Goal: Information Seeking & Learning: Learn about a topic

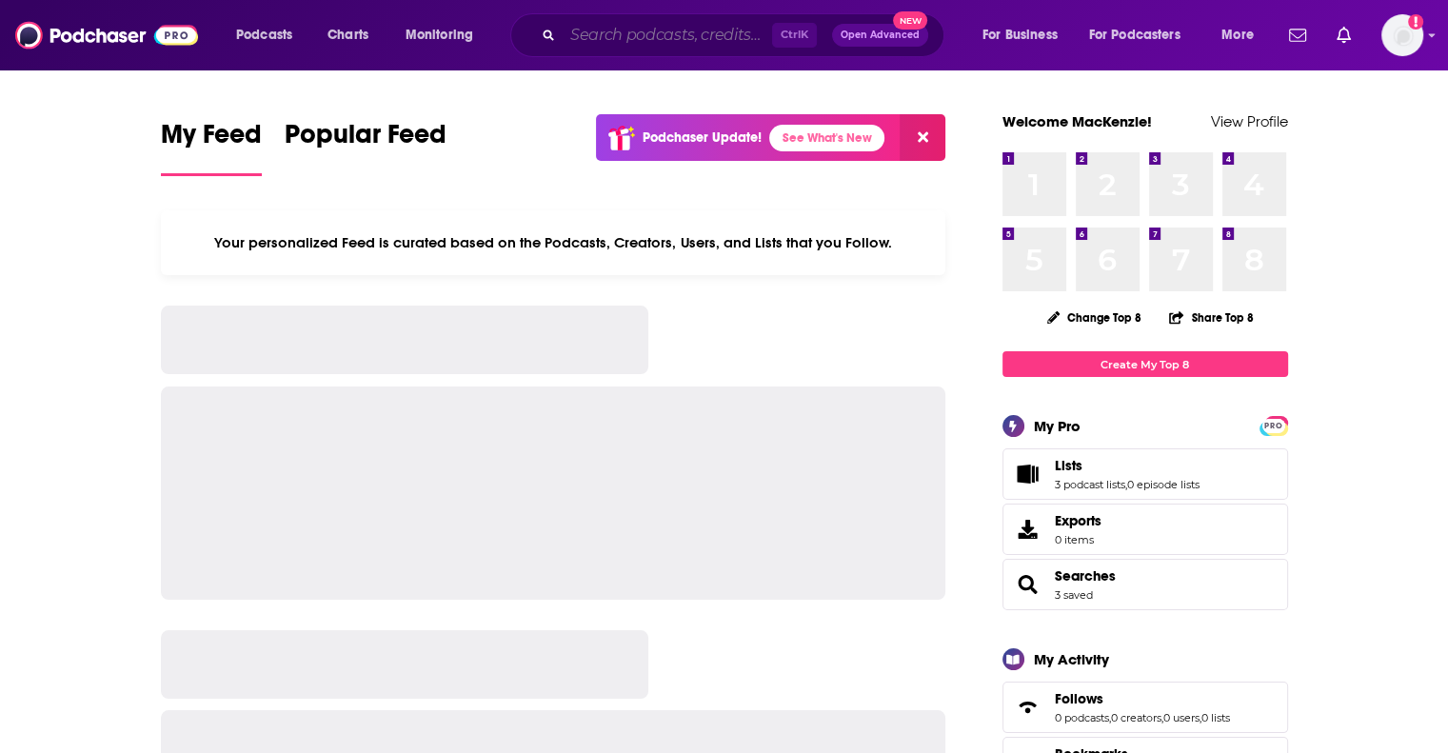
click at [620, 41] on input "Search podcasts, credits, & more..." at bounding box center [667, 35] width 209 height 30
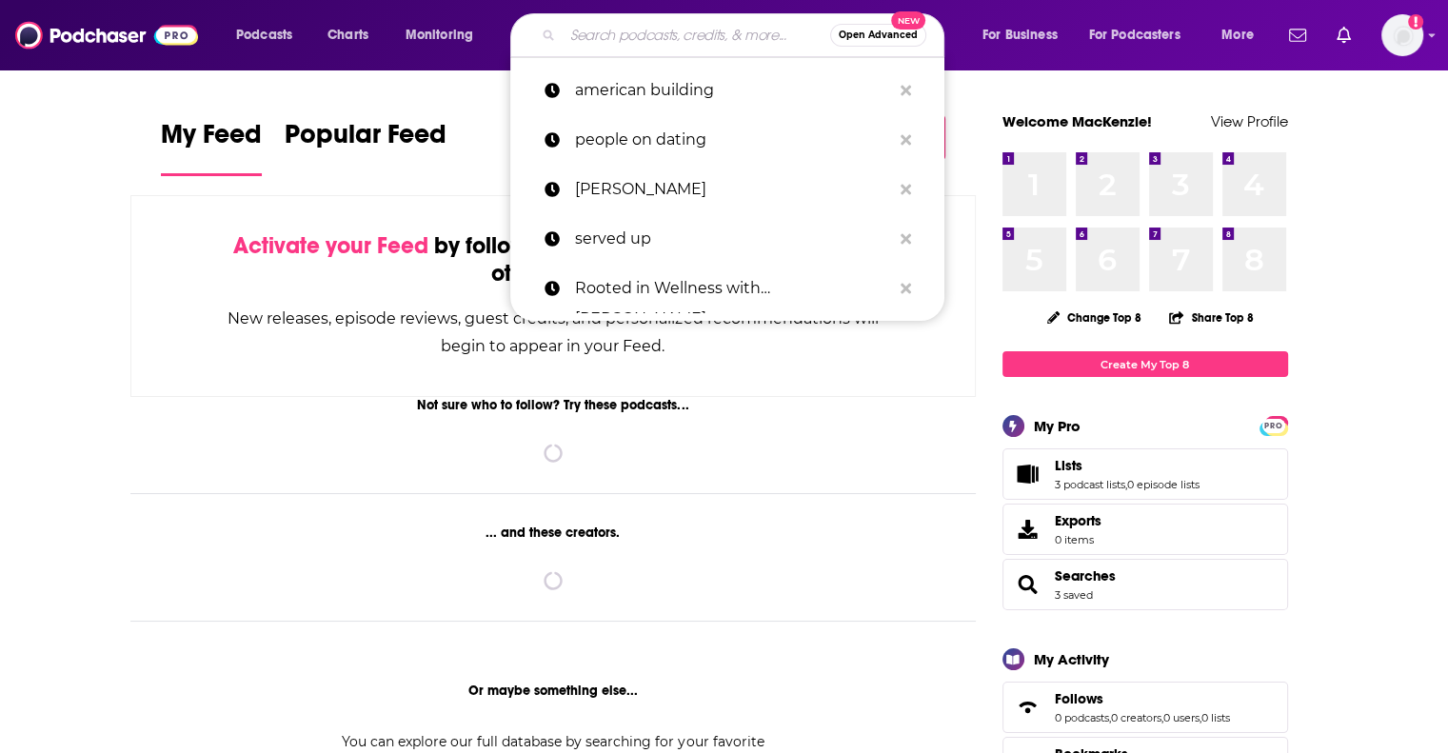
paste input "Peaceful Parenting podcast"
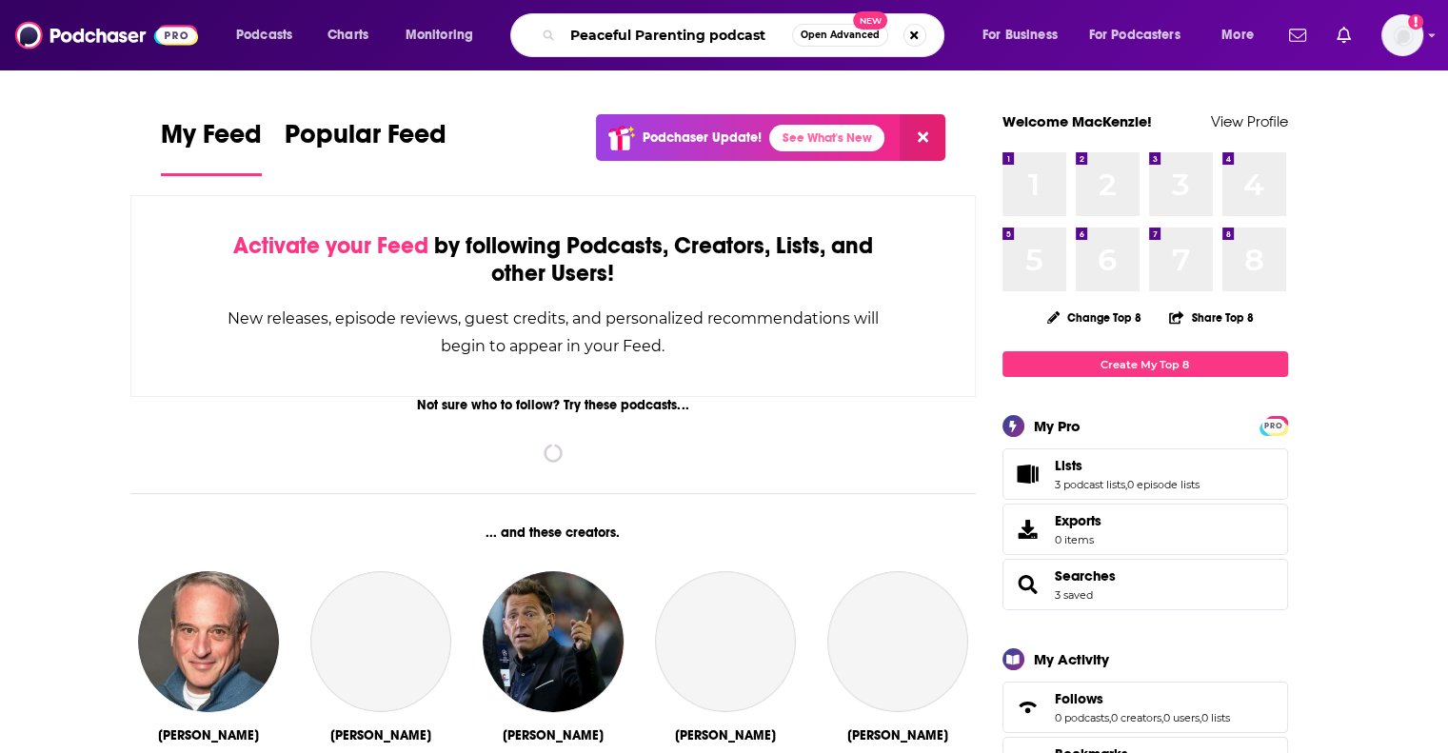
type input "Peaceful Parenting podcast"
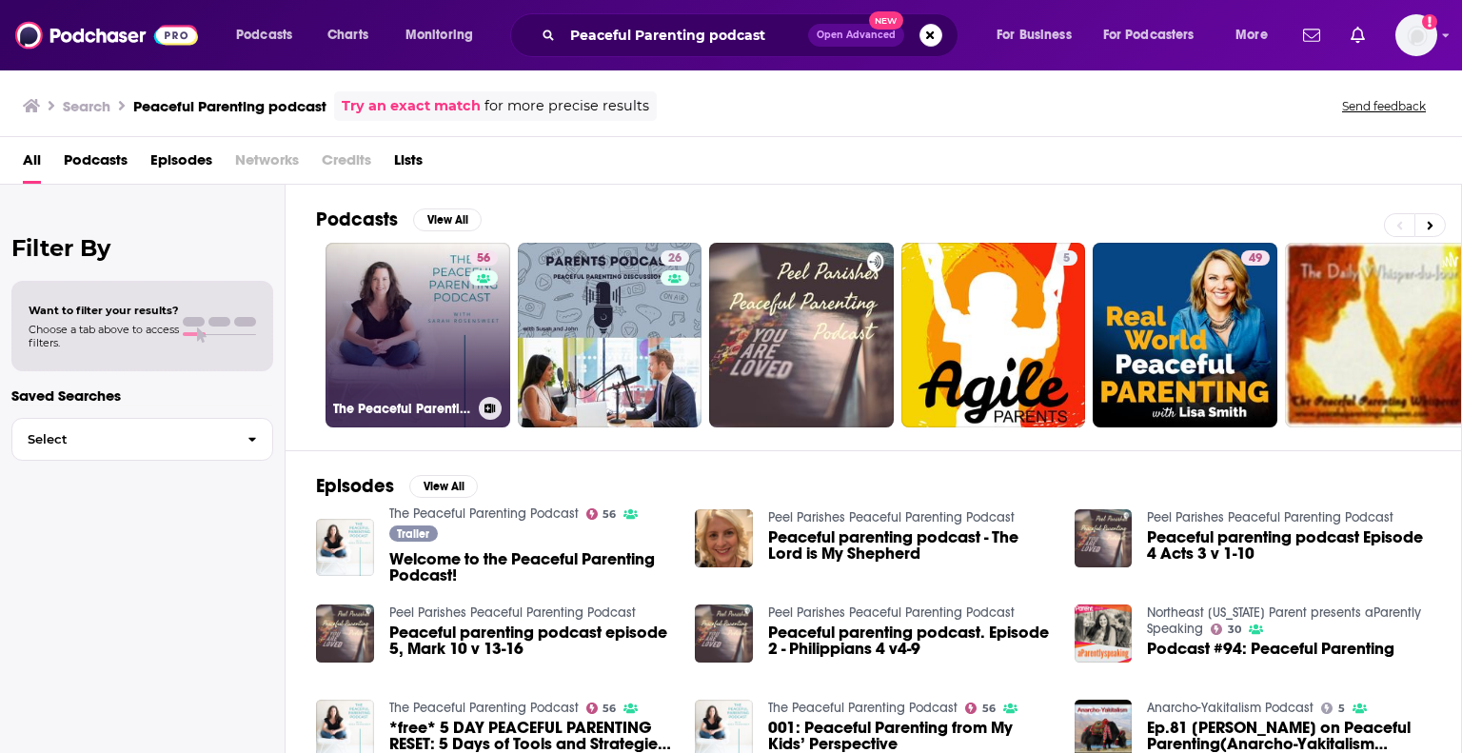
click at [436, 331] on link "56 The Peaceful Parenting Podcast" at bounding box center [418, 335] width 185 height 185
